Goal: Information Seeking & Learning: Learn about a topic

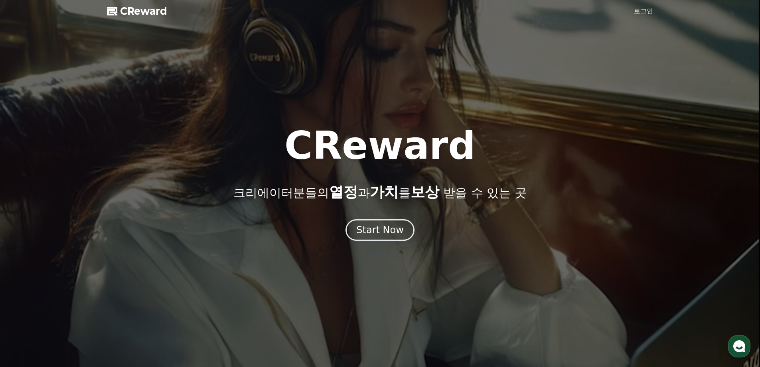
click at [637, 6] on link "로그인" at bounding box center [643, 11] width 19 height 10
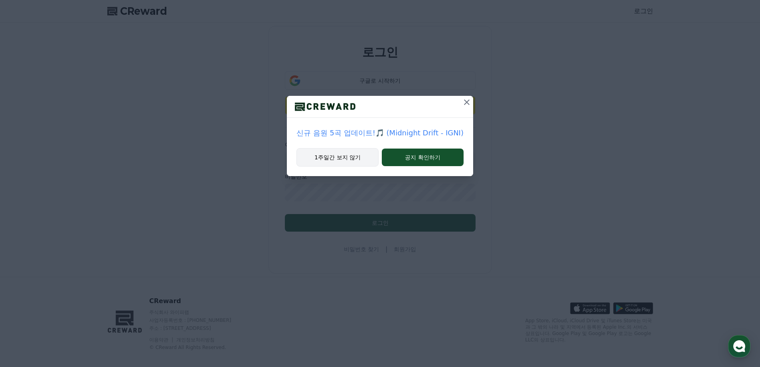
type input "**********"
click at [358, 159] on button "1주일간 보지 않기" at bounding box center [338, 157] width 82 height 18
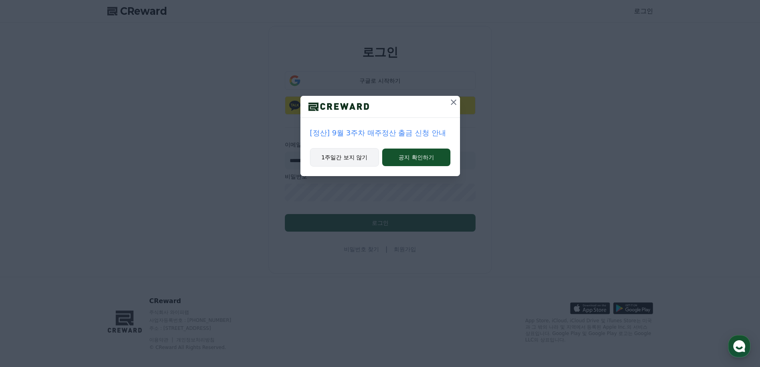
click at [355, 160] on button "1주일간 보지 않기" at bounding box center [344, 157] width 69 height 18
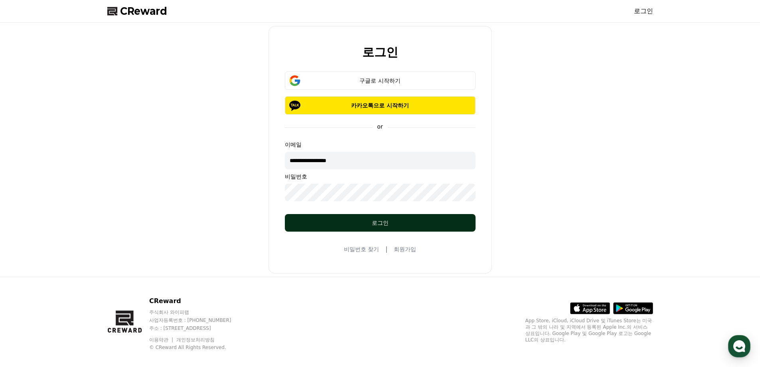
click at [363, 220] on div "로그인" at bounding box center [380, 223] width 159 height 8
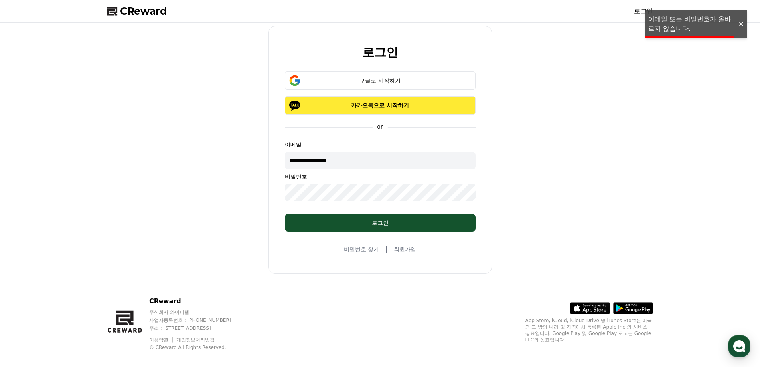
click at [392, 105] on p "카카오톡으로 시작하기" at bounding box center [381, 105] width 168 height 8
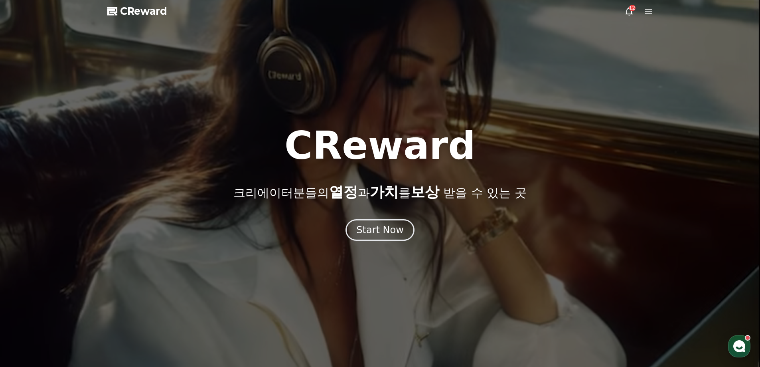
click at [649, 8] on icon at bounding box center [649, 11] width 10 height 10
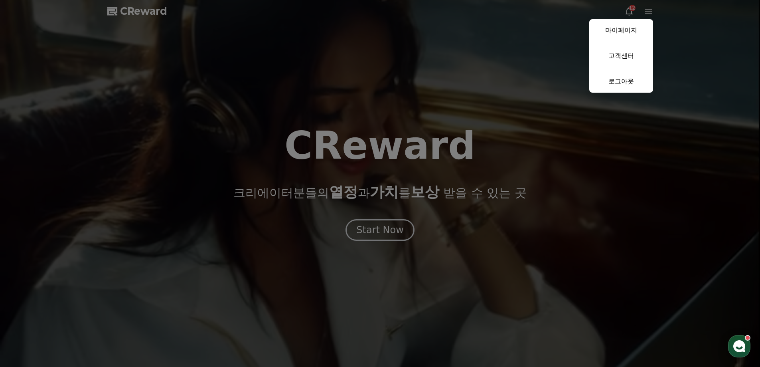
drag, startPoint x: 440, startPoint y: 205, endPoint x: 413, endPoint y: 215, distance: 28.7
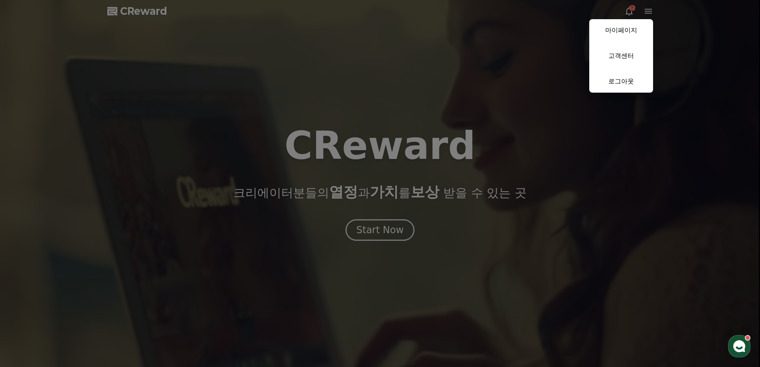
click at [439, 205] on button "close" at bounding box center [380, 183] width 760 height 367
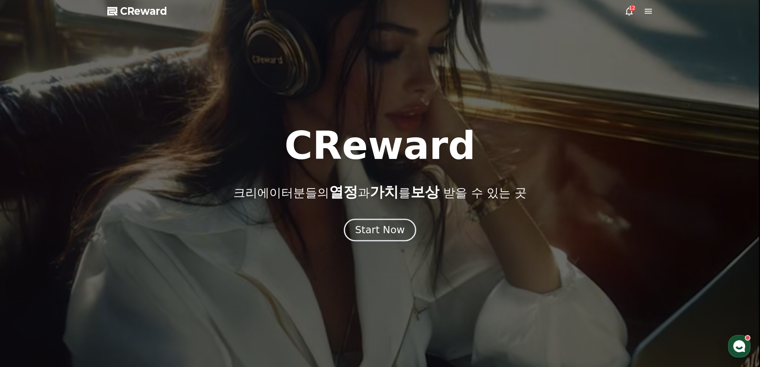
click at [391, 224] on div "Start Now" at bounding box center [379, 230] width 49 height 14
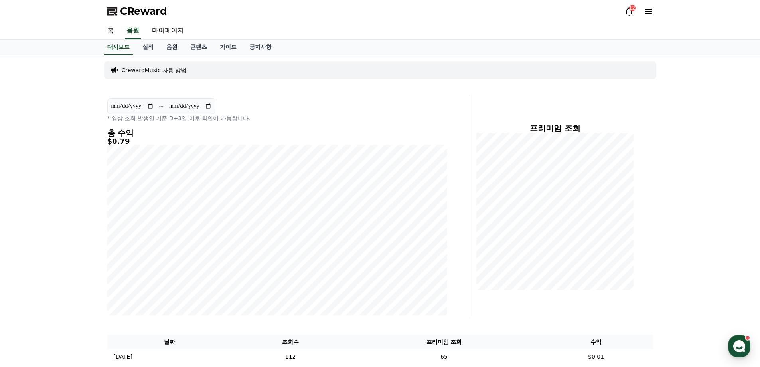
click at [172, 46] on link "음원" at bounding box center [172, 47] width 24 height 15
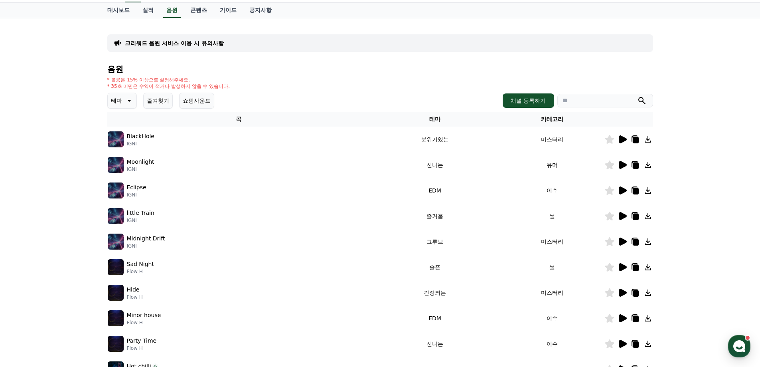
scroll to position [40, 0]
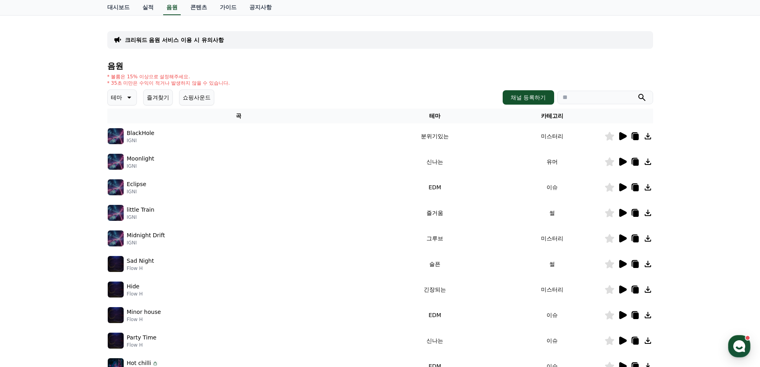
click at [622, 137] on icon at bounding box center [624, 136] width 8 height 8
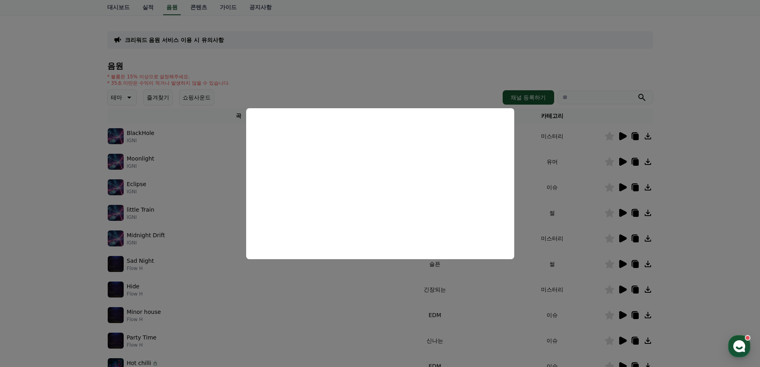
click at [88, 111] on button "close modal" at bounding box center [380, 183] width 760 height 367
click at [125, 99] on icon at bounding box center [129, 98] width 10 height 10
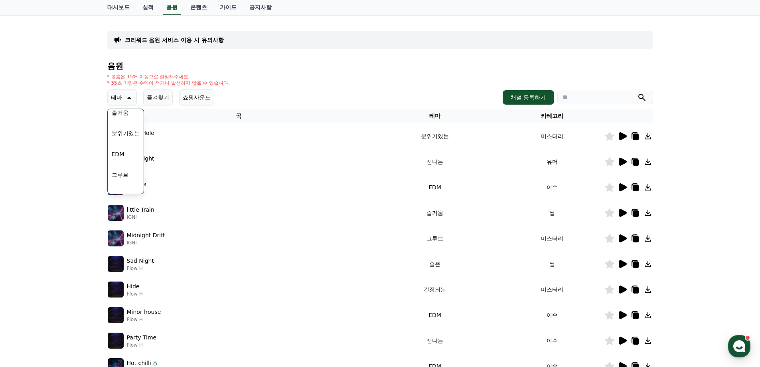
scroll to position [209, 0]
drag, startPoint x: 251, startPoint y: 96, endPoint x: 203, endPoint y: 103, distance: 48.8
click at [238, 100] on div "테마 테마 전체 환상적인 호기심 어두운 밝은 통통튀는 신나는 반전 웅장한 드라마틱 즐거움 분위기있는 EDM 그루브 슬픈 잔잔한 귀여운 감동적인…" at bounding box center [380, 97] width 546 height 16
click at [202, 103] on button "쇼핑사운드" at bounding box center [196, 97] width 35 height 16
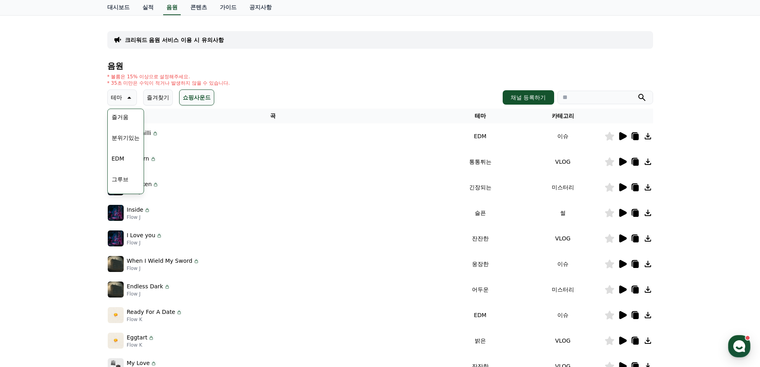
click at [254, 90] on div "테마 테마 전체 환상적인 호기심 어두운 밝은 통통튀는 신나는 반전 웅장한 드라마틱 즐거움 분위기있는 EDM 그루브 슬픈 잔잔한 귀여운 감동적인…" at bounding box center [380, 97] width 546 height 16
click at [197, 99] on button "쇼핑사운드" at bounding box center [196, 97] width 35 height 16
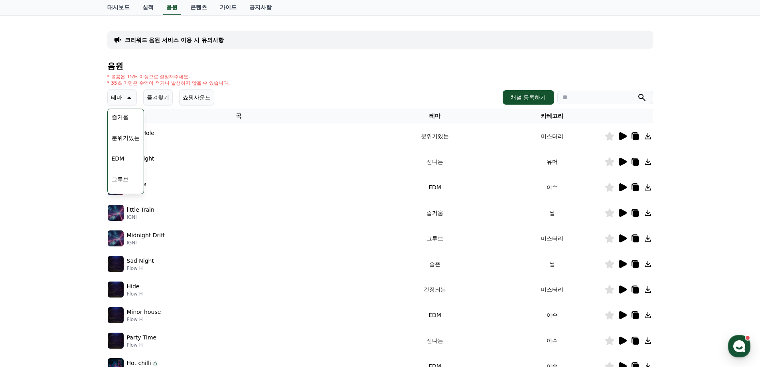
click at [121, 96] on p "테마" at bounding box center [116, 97] width 11 height 11
click at [216, 94] on div "테마 즐겨찾기 쇼핑사운드 채널 등록하기" at bounding box center [380, 97] width 546 height 16
click at [207, 95] on button "쇼핑사운드" at bounding box center [196, 97] width 35 height 16
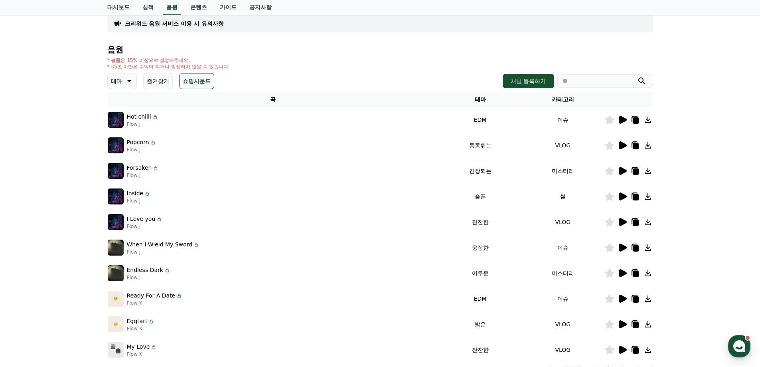
scroll to position [120, 0]
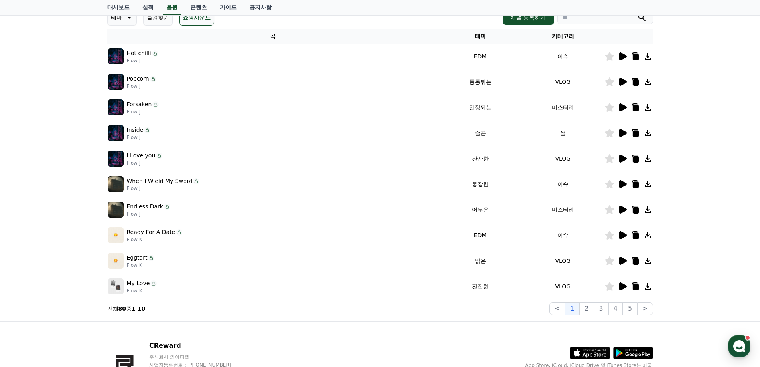
click at [624, 156] on icon at bounding box center [624, 158] width 8 height 8
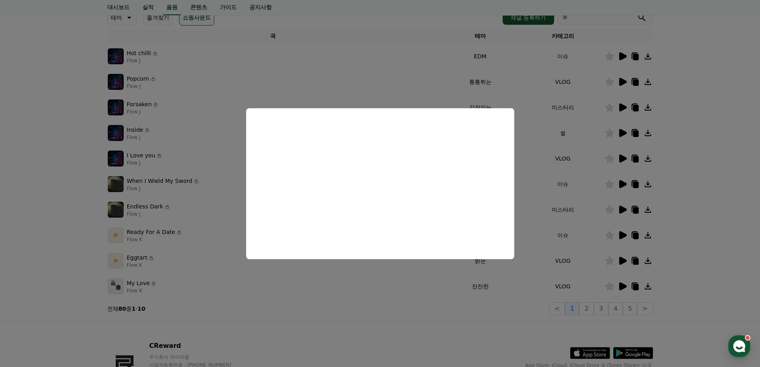
click at [77, 174] on button "close modal" at bounding box center [380, 183] width 760 height 367
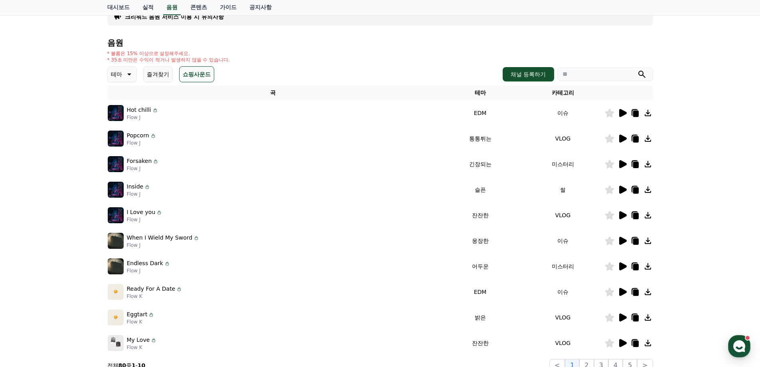
scroll to position [40, 0]
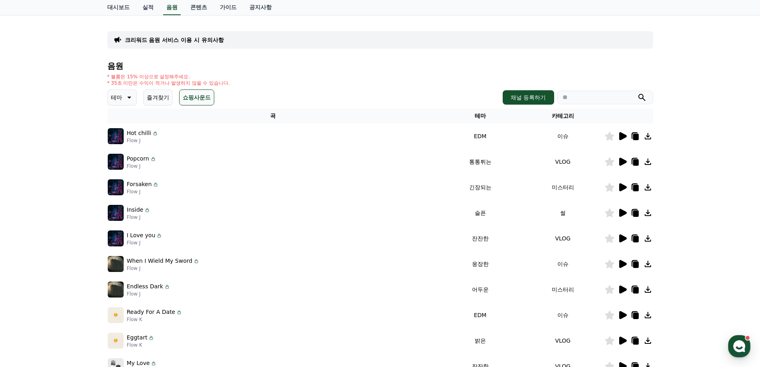
drag, startPoint x: 109, startPoint y: 78, endPoint x: 249, endPoint y: 85, distance: 141.1
click at [249, 85] on div "* 볼륨은 15% 이상으로 설정해주세요. * 35초 미만은 수익이 적거나 발생하지 않을 수 있습니다." at bounding box center [380, 79] width 546 height 13
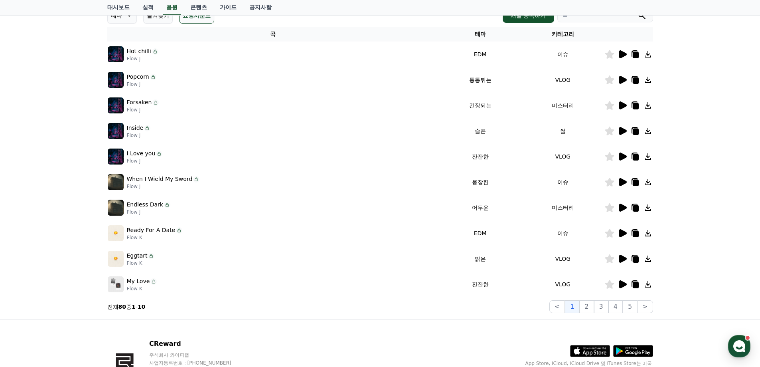
scroll to position [0, 0]
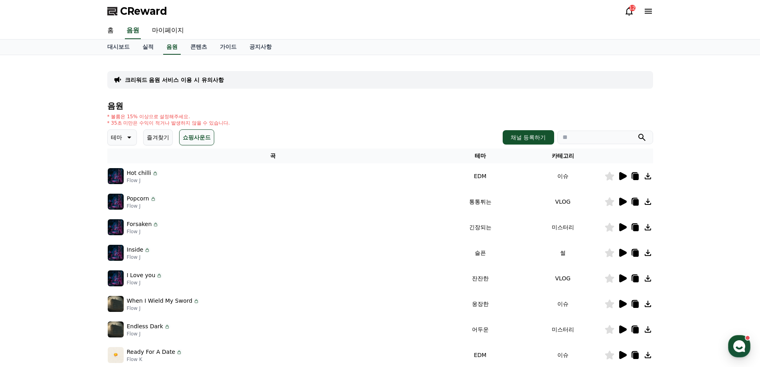
click at [124, 134] on icon at bounding box center [129, 138] width 10 height 10
click at [126, 162] on div "전체 환상적인 호기심 어두운 밝은 통통튀는 신나는 반전 웅장한 드라마틱 즐거움 분위기있는 EDM 그루브 슬픈 잔잔한 귀여운 감동적인 긴장되는 …" at bounding box center [126, 276] width 34 height 412
click at [119, 162] on button "밝은" at bounding box center [118, 162] width 18 height 18
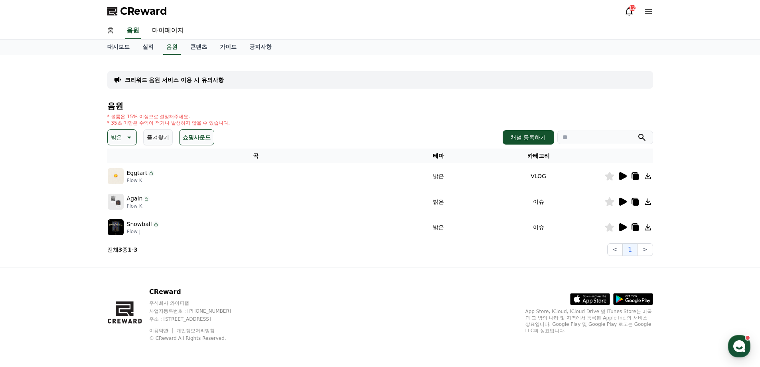
click at [195, 137] on button "쇼핑사운드" at bounding box center [196, 137] width 35 height 16
click at [619, 178] on icon at bounding box center [623, 176] width 10 height 10
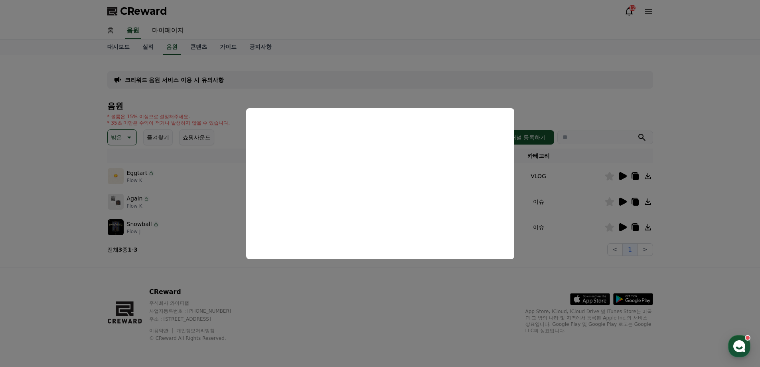
click at [22, 237] on button "close modal" at bounding box center [380, 183] width 760 height 367
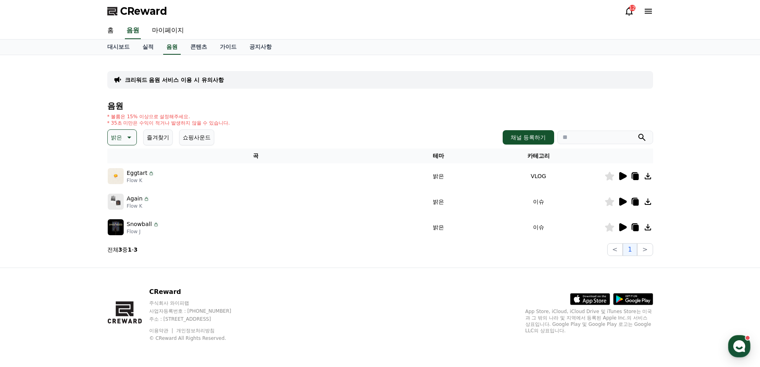
click at [151, 173] on icon at bounding box center [151, 173] width 1 height 2
click at [168, 45] on link "음원" at bounding box center [172, 47] width 18 height 15
click at [131, 140] on icon at bounding box center [129, 138] width 10 height 10
click at [119, 162] on button "전체" at bounding box center [118, 159] width 18 height 18
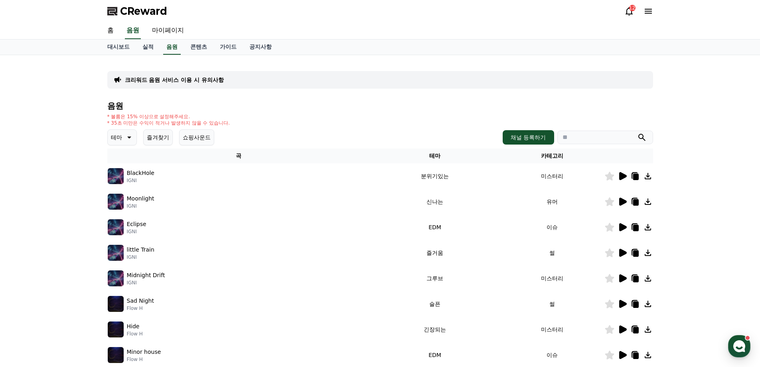
click at [206, 82] on p "크리워드 음원 서비스 이용 시 유의사항" at bounding box center [174, 80] width 99 height 8
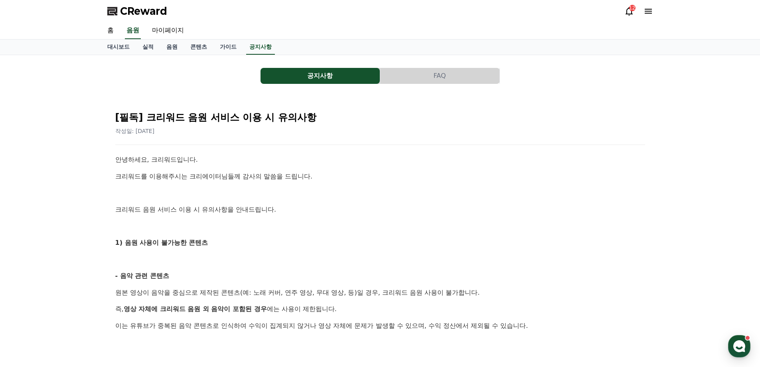
drag, startPoint x: 455, startPoint y: 83, endPoint x: 459, endPoint y: 80, distance: 4.2
click at [456, 83] on button "FAQ" at bounding box center [439, 76] width 119 height 16
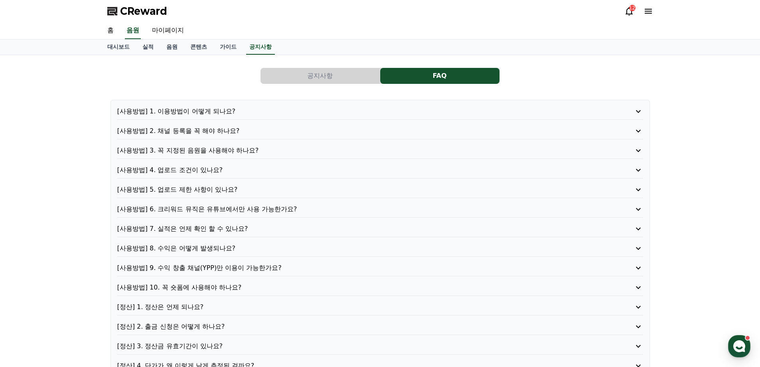
click at [331, 77] on button "공지사항" at bounding box center [320, 76] width 119 height 16
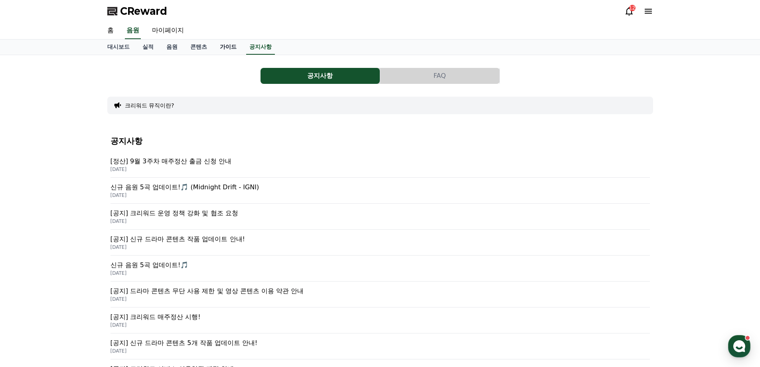
click at [229, 42] on link "가이드" at bounding box center [229, 47] width 30 height 15
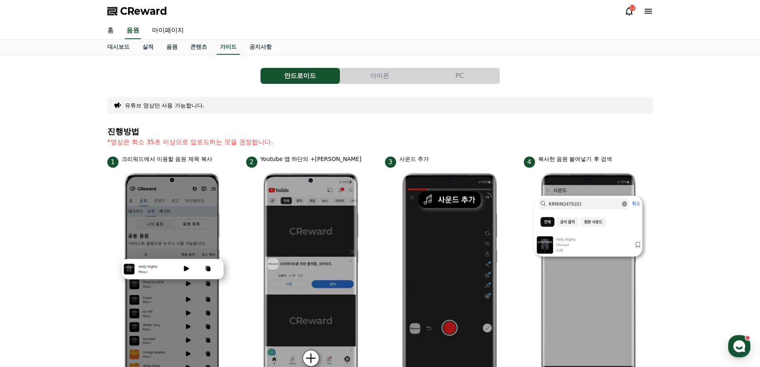
click at [458, 73] on button "PC" at bounding box center [459, 76] width 79 height 16
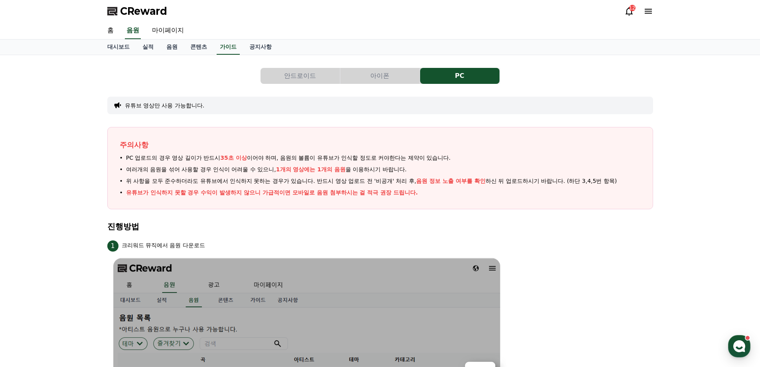
click at [626, 5] on div "12" at bounding box center [639, 11] width 29 height 13
click at [632, 10] on div "12" at bounding box center [633, 8] width 6 height 6
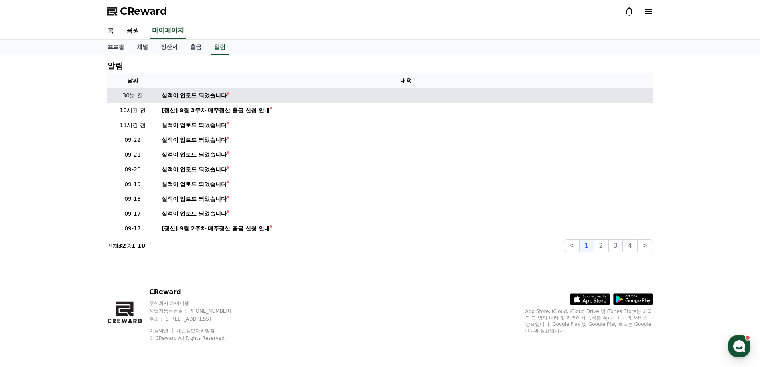
click at [207, 93] on div "실적이 업로드 되었습니다" at bounding box center [194, 95] width 65 height 8
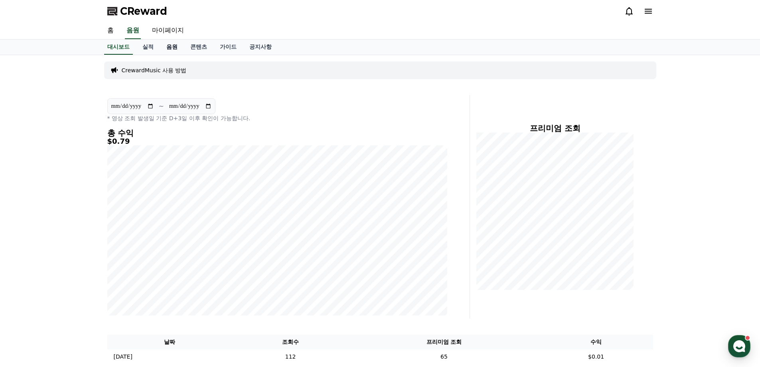
click at [168, 47] on link "음원" at bounding box center [172, 47] width 24 height 15
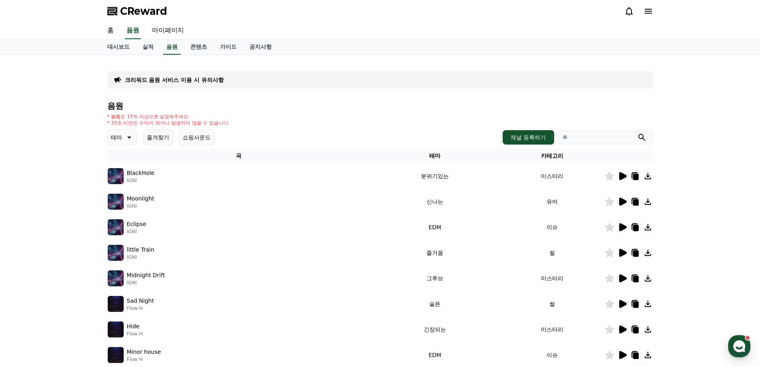
click at [132, 138] on icon at bounding box center [129, 138] width 10 height 10
click at [121, 190] on button "밝은" at bounding box center [118, 192] width 18 height 18
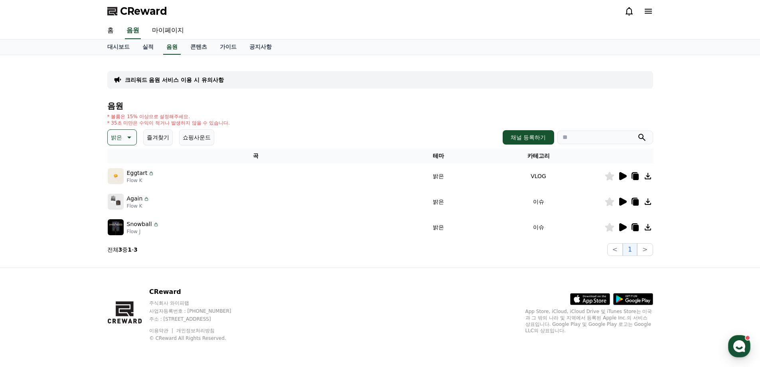
click at [625, 178] on icon at bounding box center [624, 176] width 8 height 8
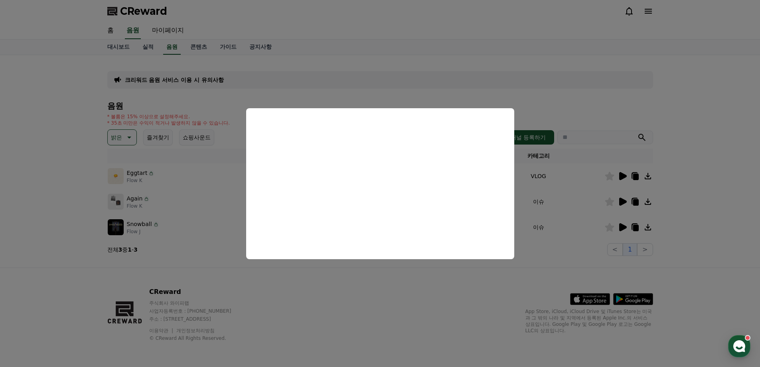
click at [67, 197] on button "close modal" at bounding box center [380, 183] width 760 height 367
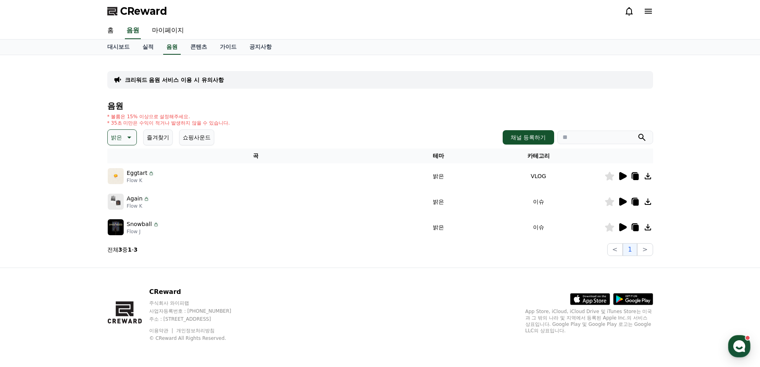
drag, startPoint x: 149, startPoint y: 174, endPoint x: 134, endPoint y: 174, distance: 15.6
click at [134, 174] on div "Eggtart" at bounding box center [141, 173] width 28 height 8
click at [131, 174] on p "Eggtart" at bounding box center [137, 173] width 21 height 8
click at [193, 144] on button "쇼핑사운드" at bounding box center [196, 137] width 35 height 16
click at [618, 199] on icon at bounding box center [623, 202] width 10 height 10
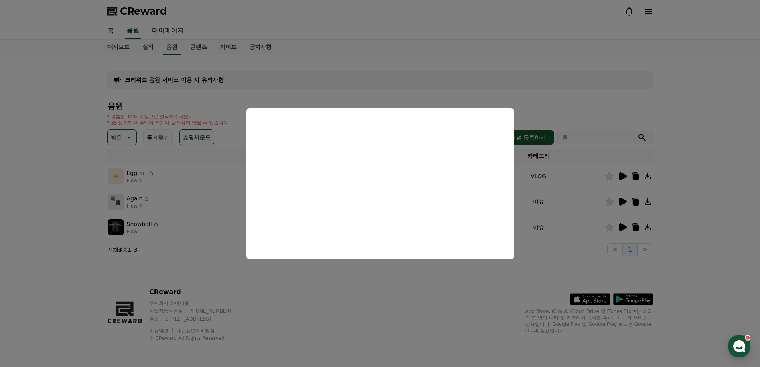
click at [79, 160] on button "close modal" at bounding box center [380, 183] width 760 height 367
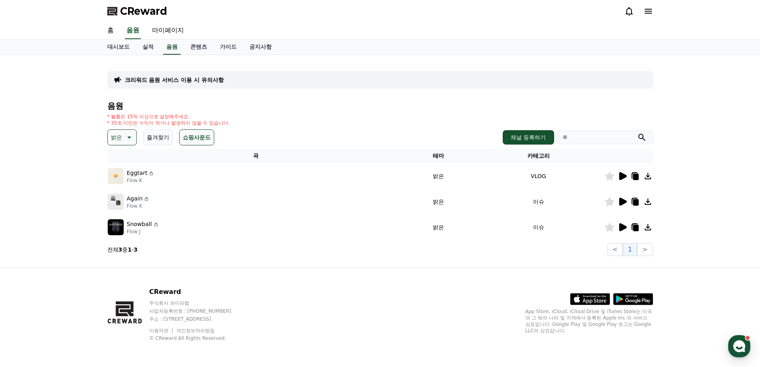
click at [624, 225] on icon at bounding box center [624, 227] width 8 height 8
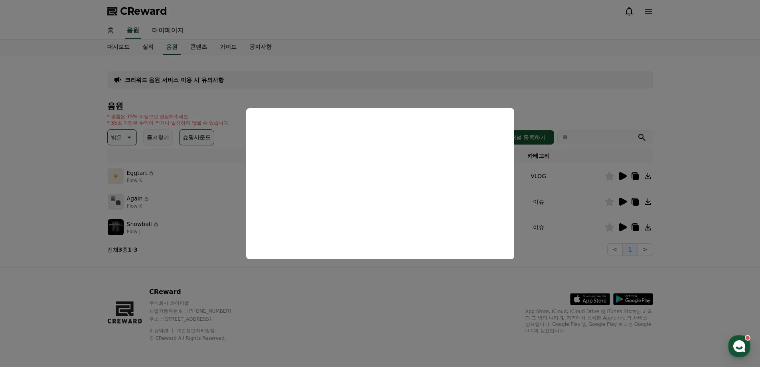
click at [69, 195] on button "close modal" at bounding box center [380, 183] width 760 height 367
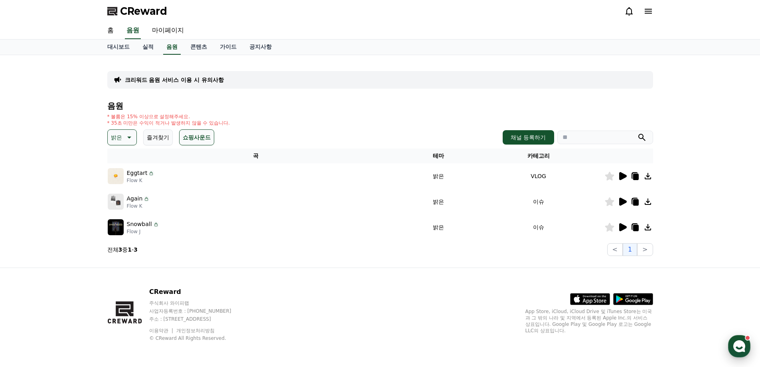
click at [743, 349] on use "button" at bounding box center [740, 346] width 12 height 12
